Goal: Use online tool/utility: Utilize a website feature to perform a specific function

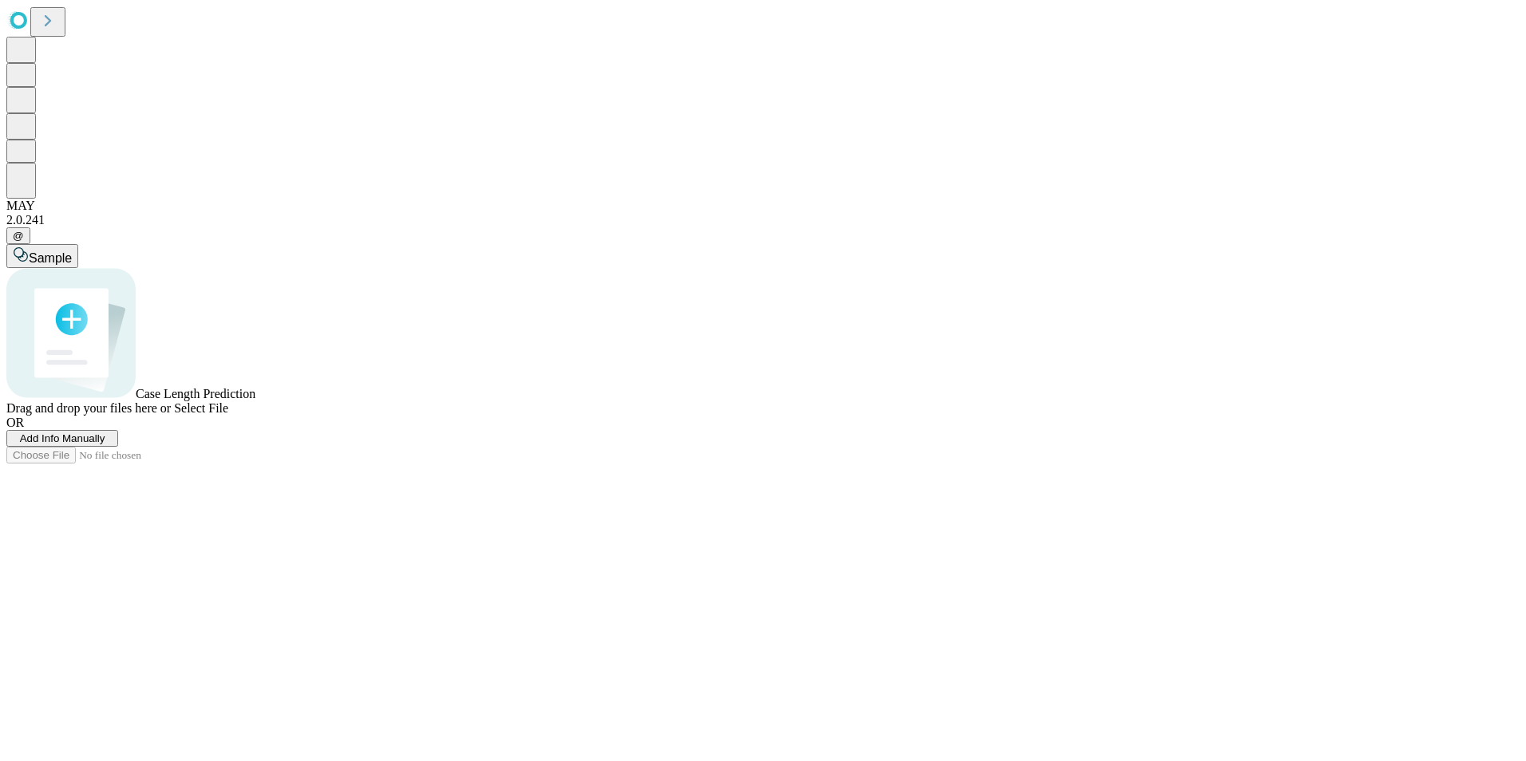
click at [105, 444] on span "Add Info Manually" at bounding box center [62, 439] width 85 height 12
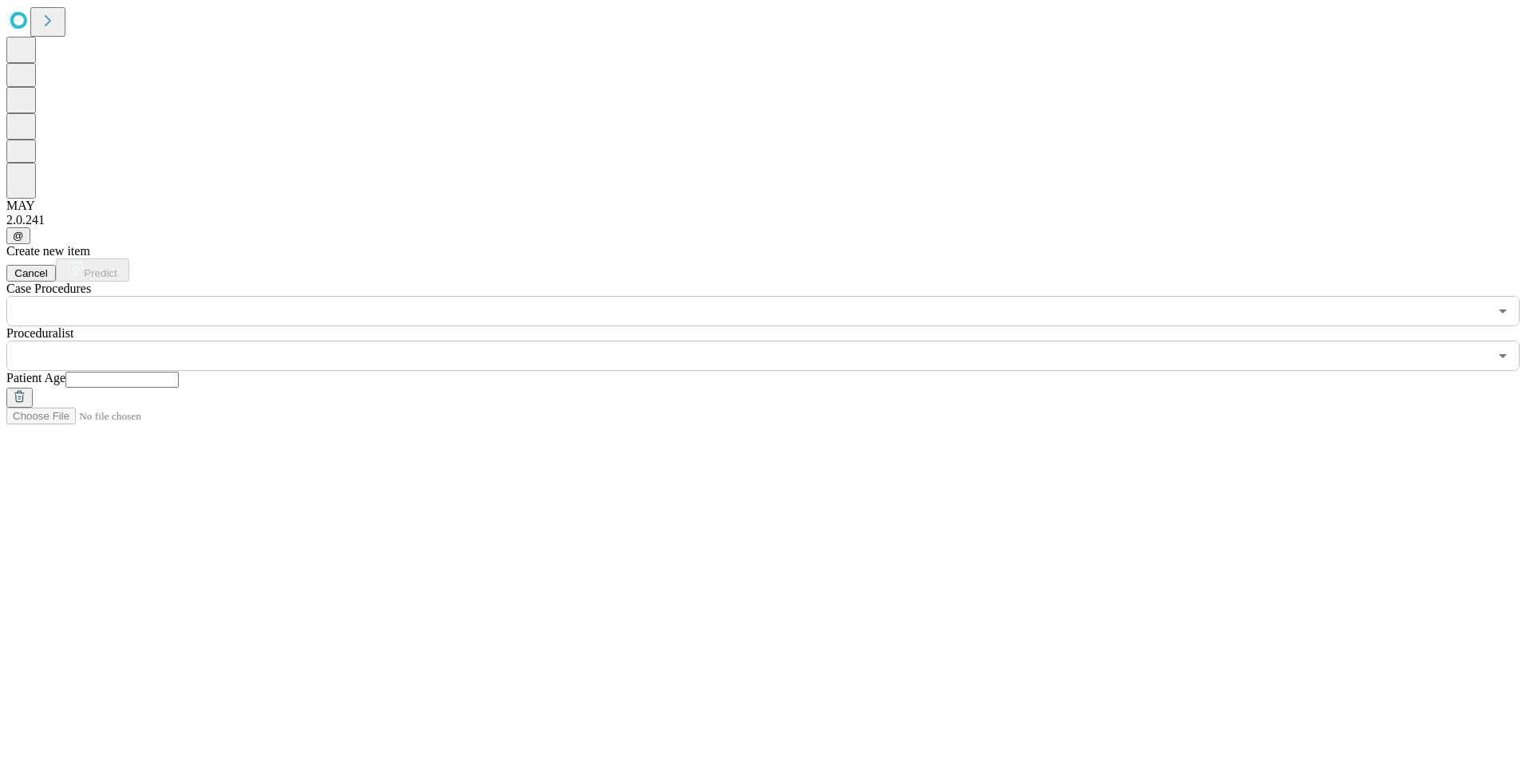
click at [292, 296] on input "text" at bounding box center [747, 311] width 1482 height 30
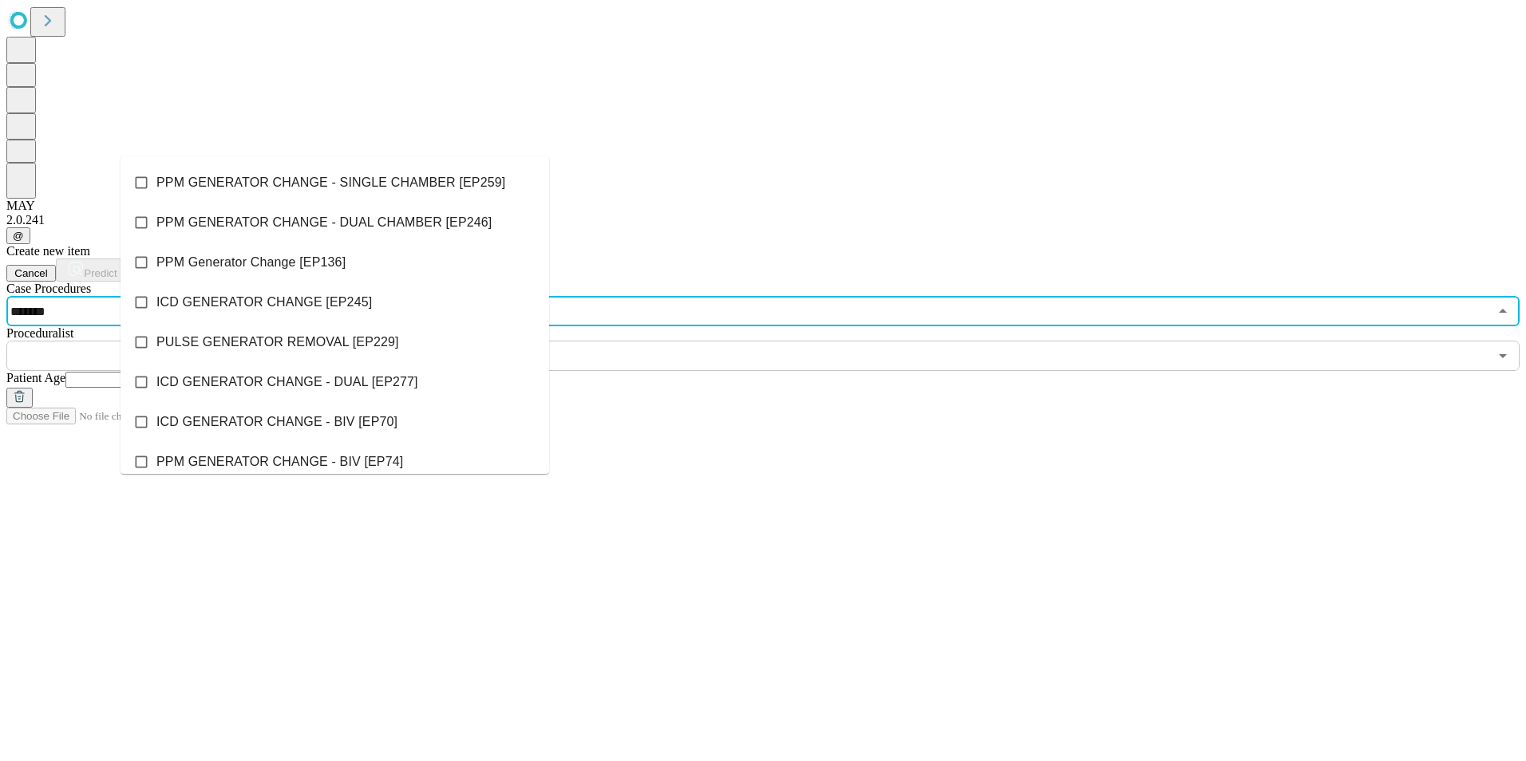
type input "********"
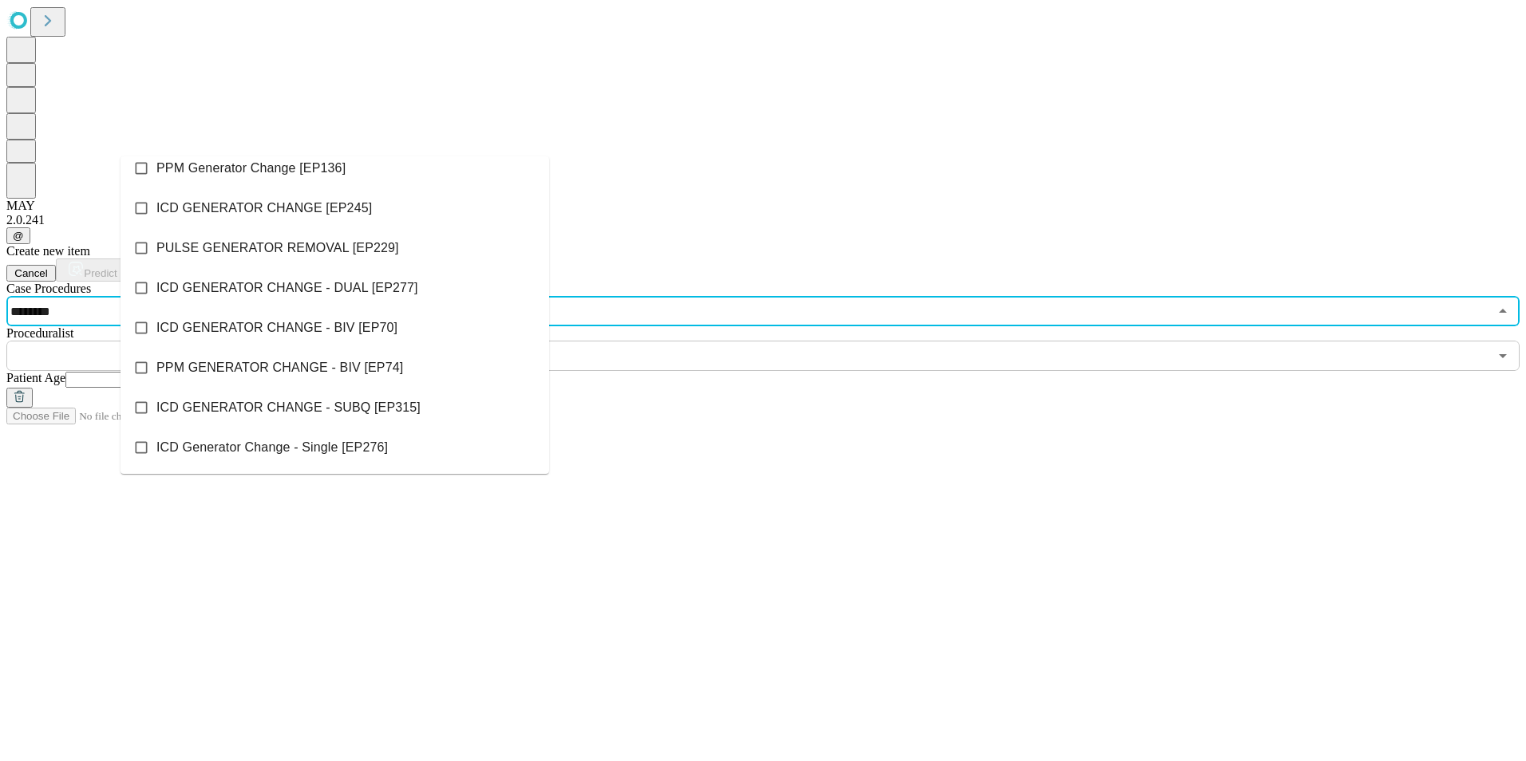
scroll to position [107, 0]
click at [180, 322] on span "ICD GENERATOR CHANGE - BIV [EP70]" at bounding box center [276, 327] width 241 height 19
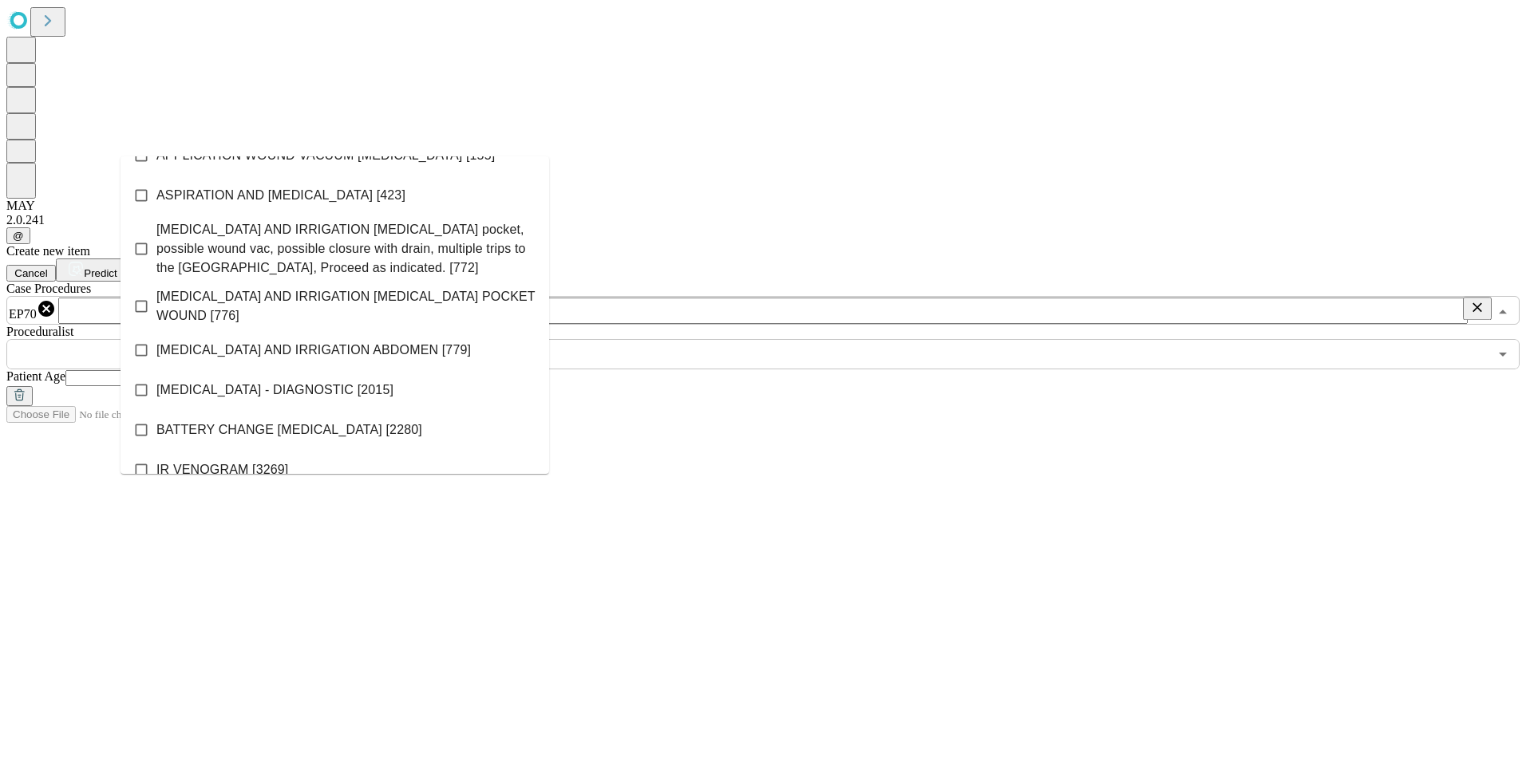
scroll to position [2056, 0]
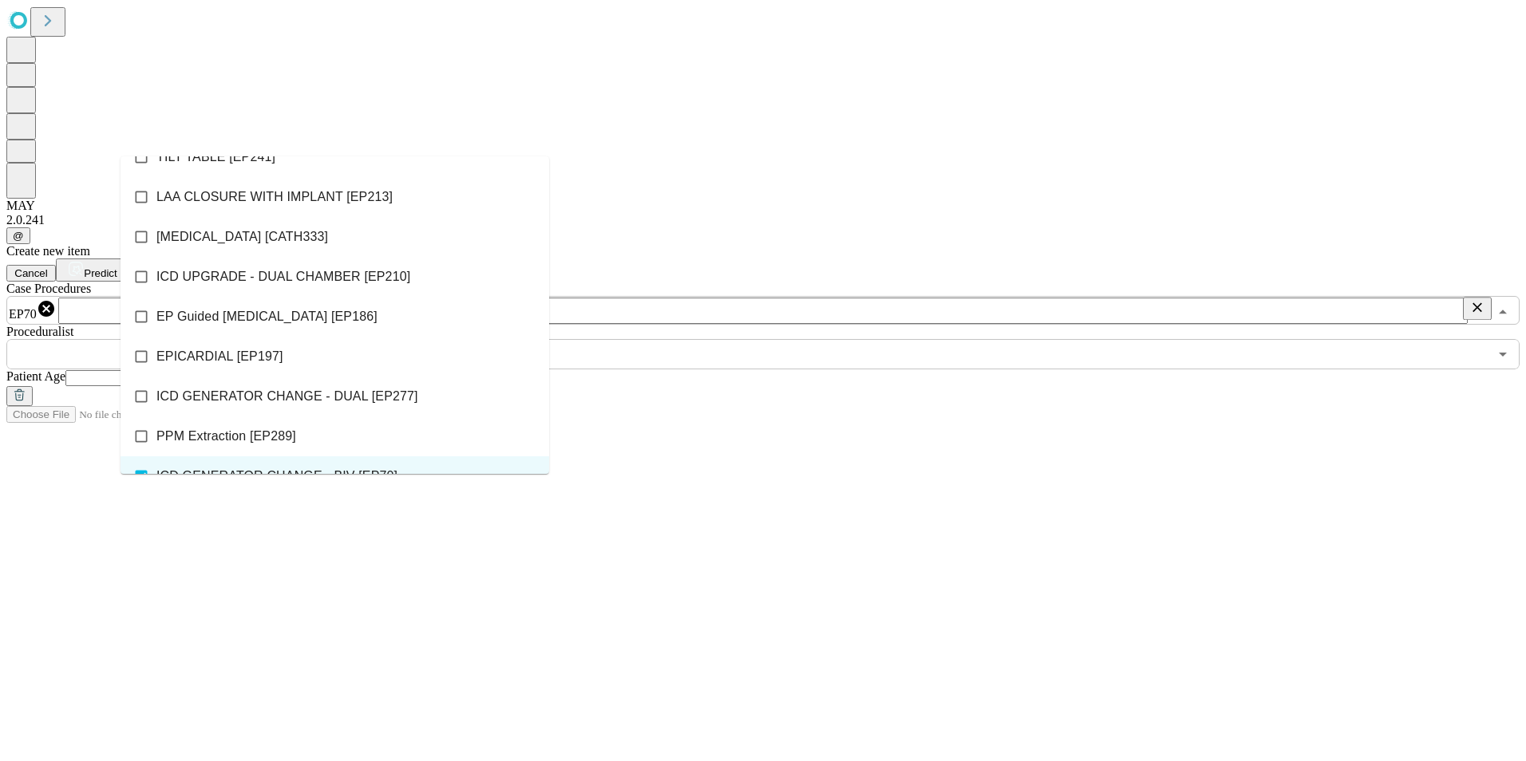
click at [666, 339] on input "text" at bounding box center [747, 354] width 1482 height 30
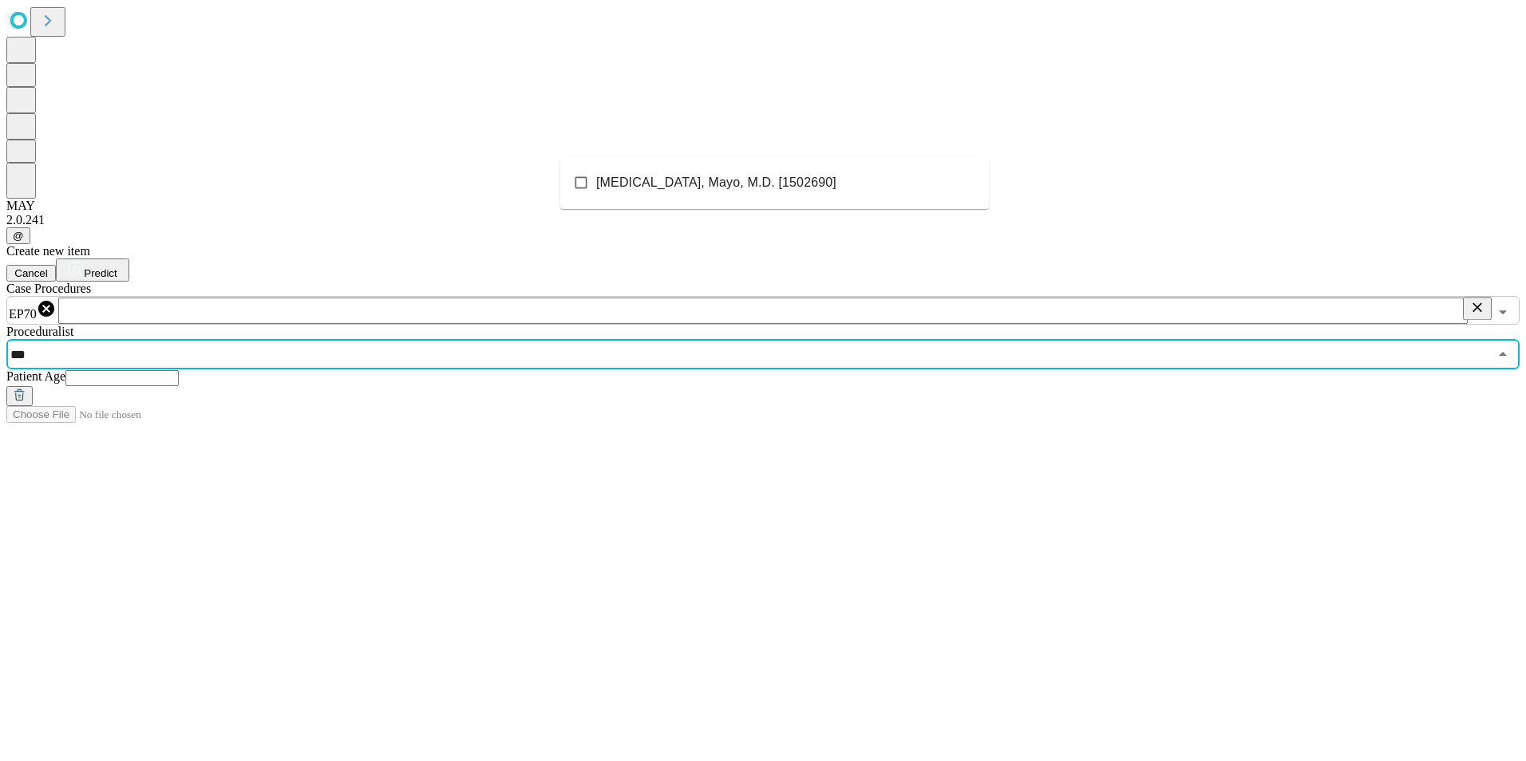
type input "****"
click at [629, 183] on span "[MEDICAL_DATA], Mayo, M.D. [1502690]" at bounding box center [716, 182] width 240 height 19
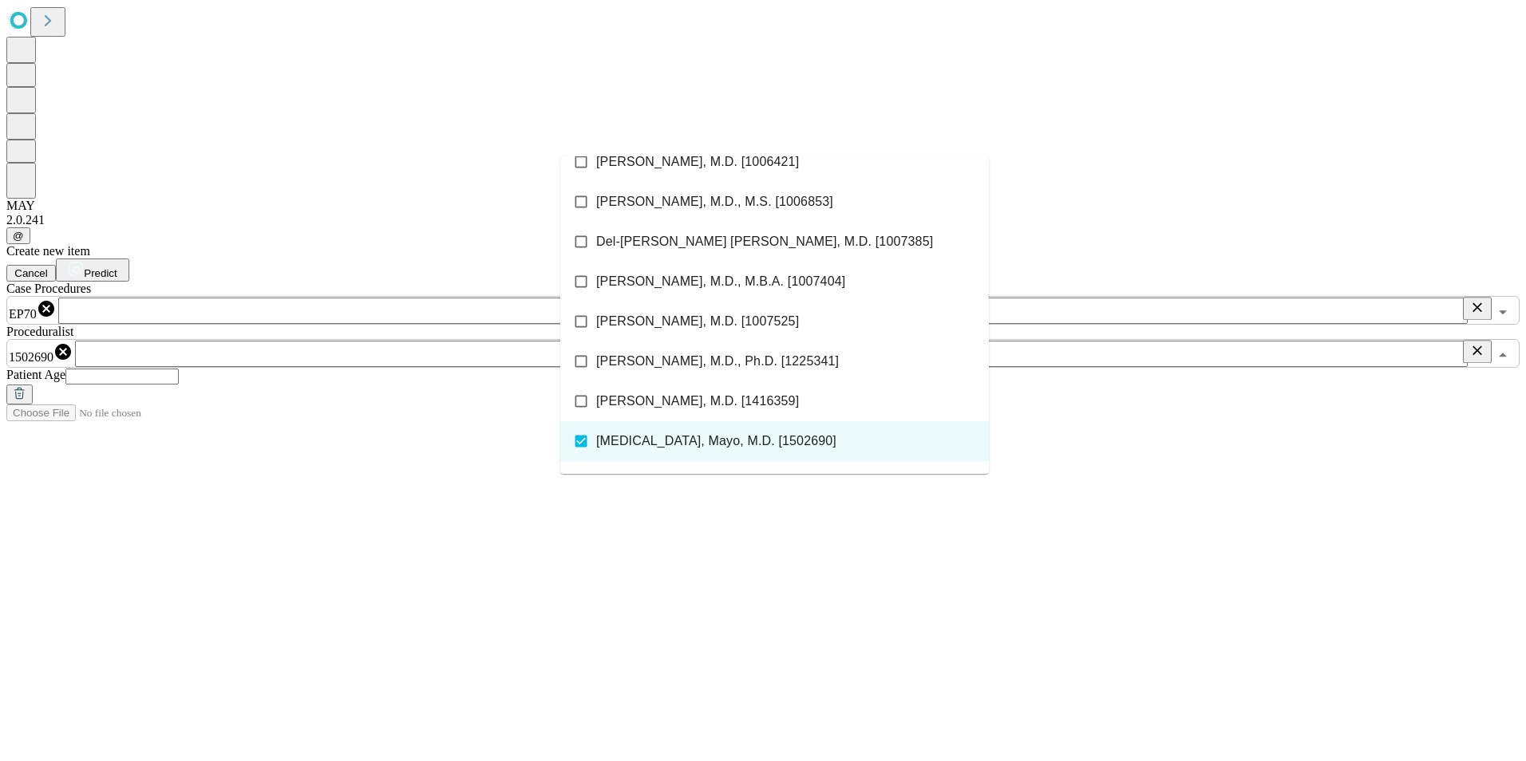
drag, startPoint x: 1309, startPoint y: 373, endPoint x: 1314, endPoint y: 334, distance: 39.5
click at [1313, 363] on div "Create new item Cancel Predict Case Procedures EP70 ​ Proceduralist 1502690 ​ P…" at bounding box center [762, 324] width 1513 height 160
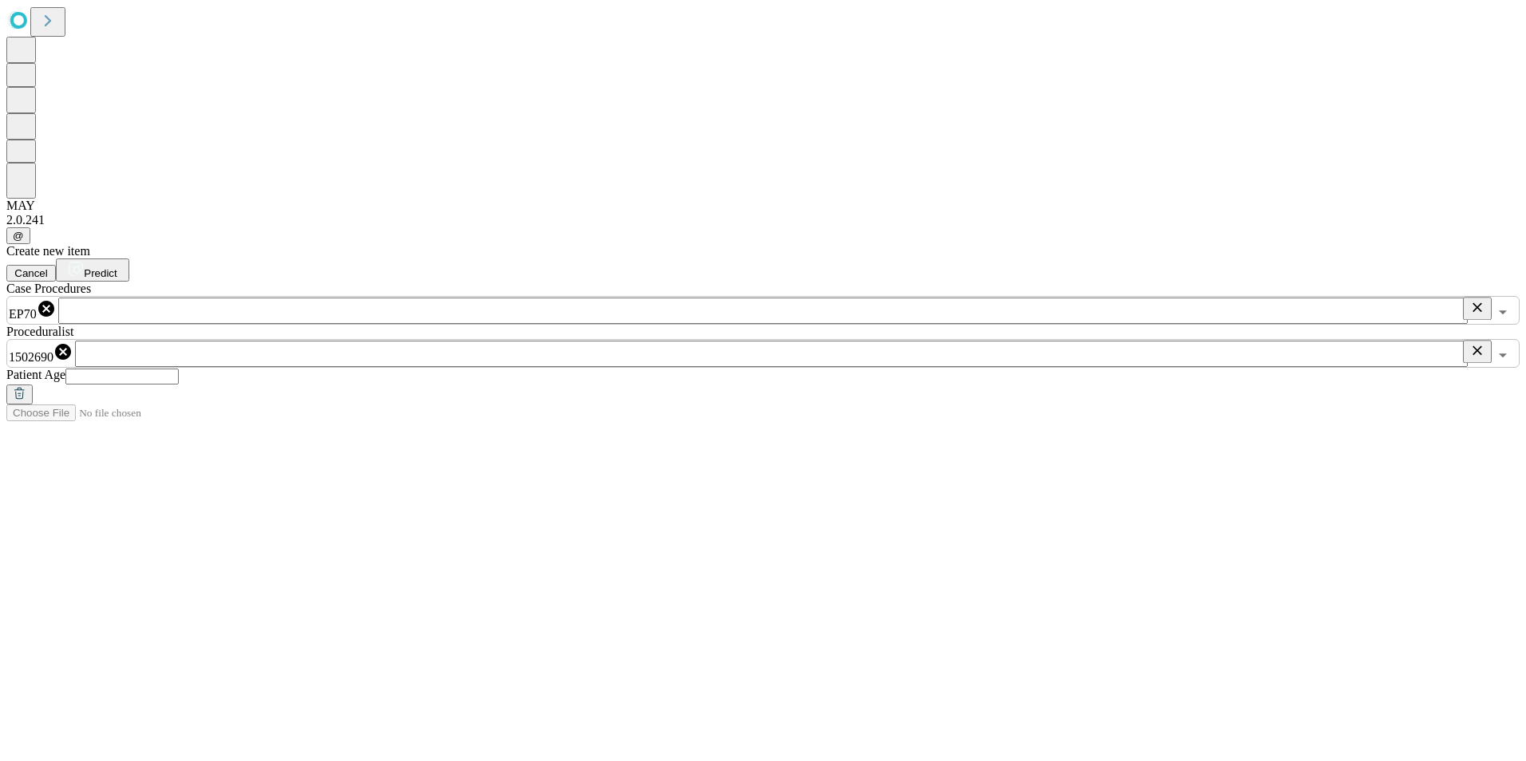
click at [179, 369] on input "text" at bounding box center [121, 377] width 113 height 16
type input "**"
drag, startPoint x: 1234, startPoint y: 547, endPoint x: 1408, endPoint y: 47, distance: 529.7
click at [1240, 405] on div "Create new item Cancel Predict Case Procedures EP70 ​ Proceduralist 1502690 ​ P…" at bounding box center [762, 324] width 1513 height 160
click at [117, 267] on span "Predict" at bounding box center [100, 273] width 33 height 12
